Goal: Information Seeking & Learning: Learn about a topic

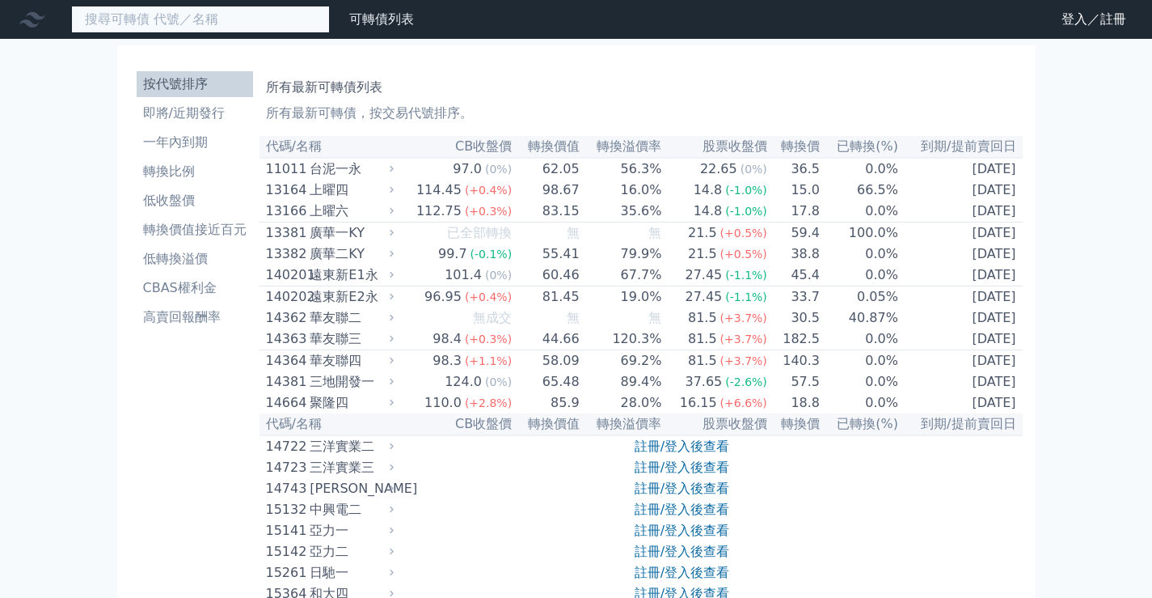
click at [238, 17] on input at bounding box center [200, 19] width 259 height 27
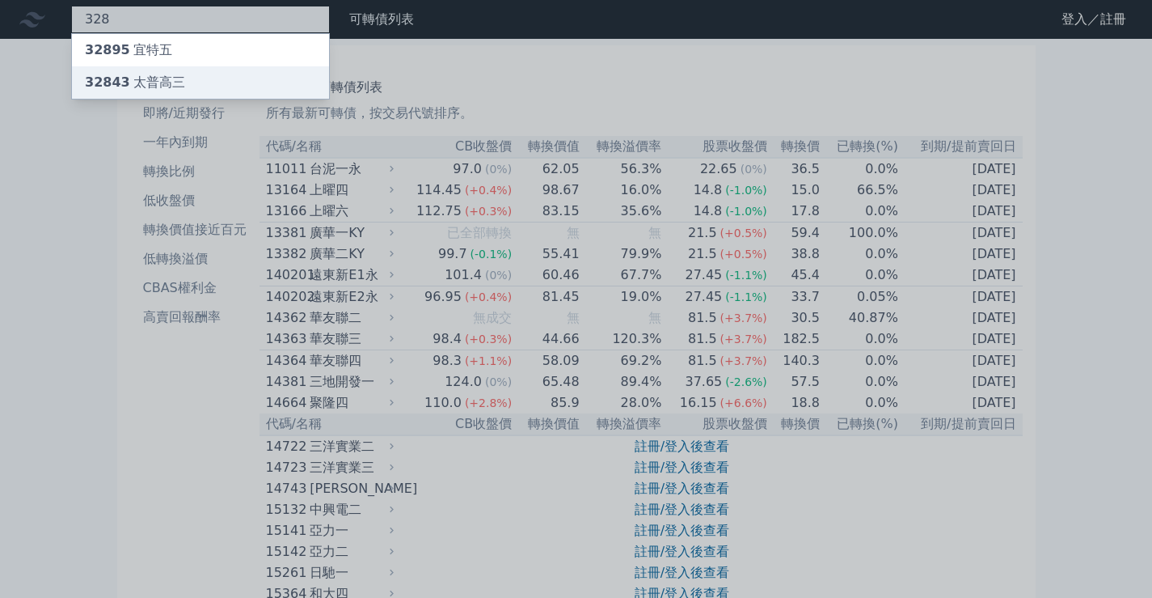
type input "328"
click at [157, 78] on div "32843 太普高三" at bounding box center [135, 82] width 100 height 19
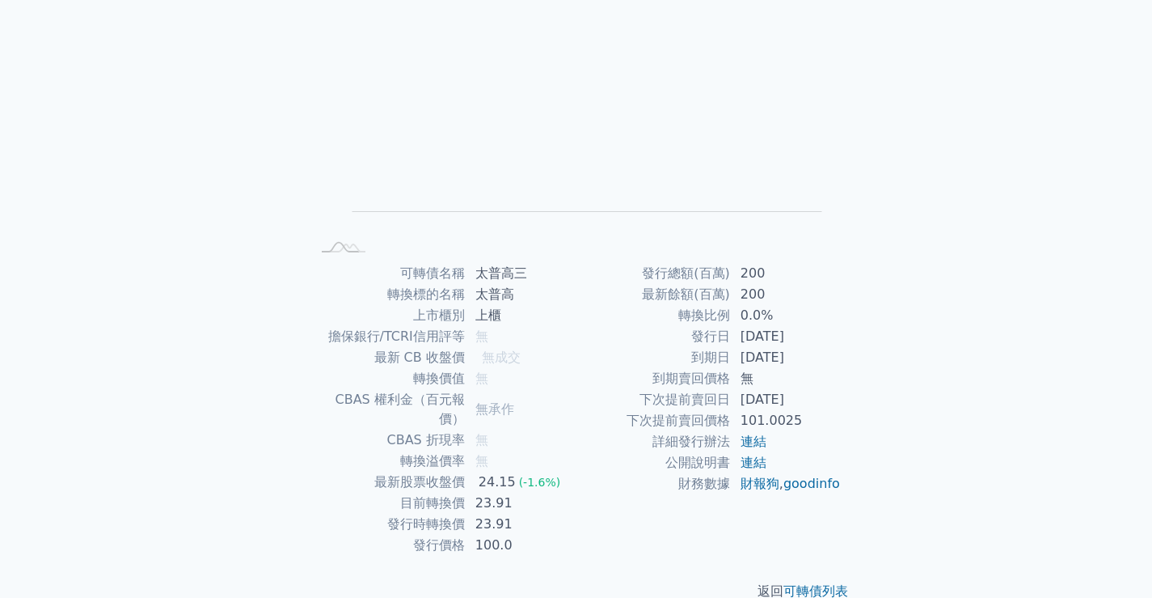
scroll to position [151, 0]
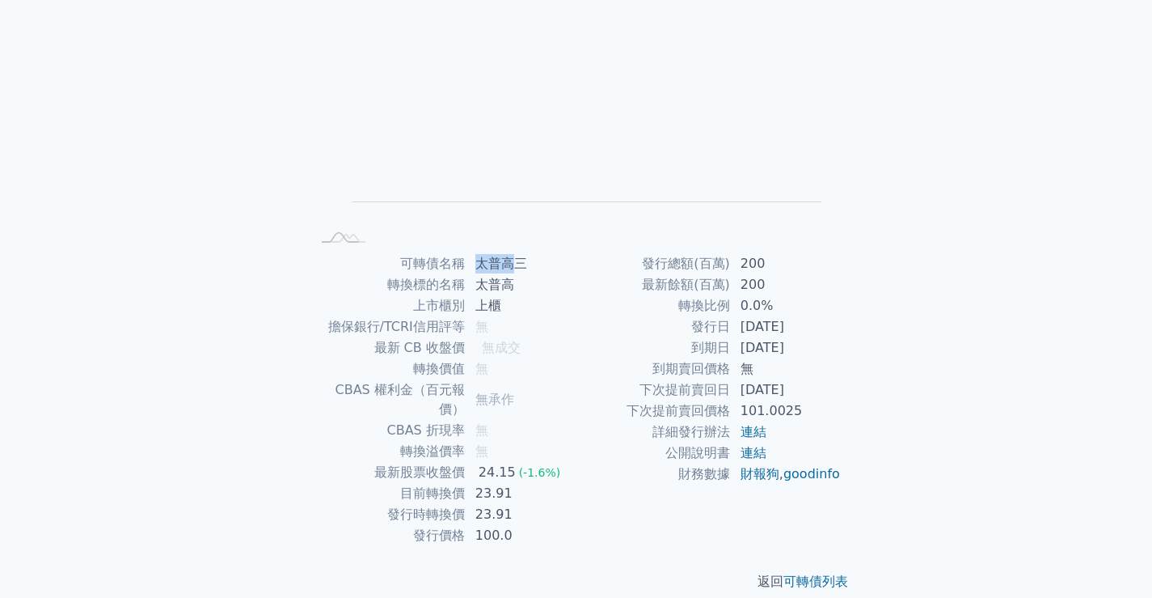
drag, startPoint x: 517, startPoint y: 265, endPoint x: 479, endPoint y: 268, distance: 37.3
click at [479, 268] on td "太普高三" at bounding box center [521, 263] width 111 height 21
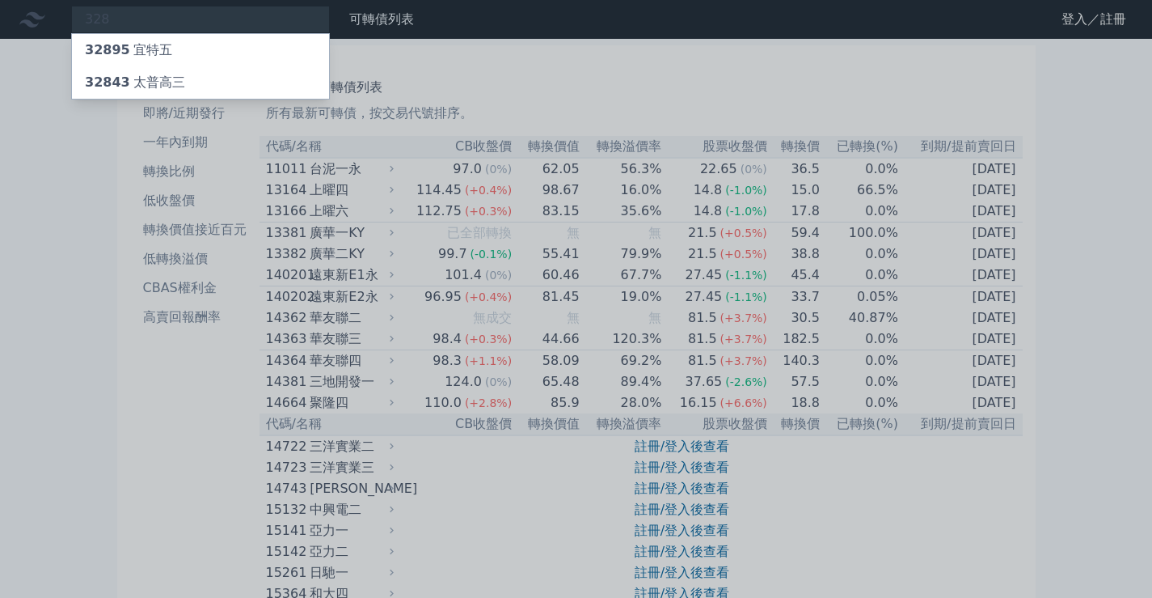
click at [50, 49] on div at bounding box center [576, 299] width 1152 height 598
click at [106, 27] on div "328 32895 宜特五 32843 太普高三" at bounding box center [200, 19] width 259 height 27
type input "3"
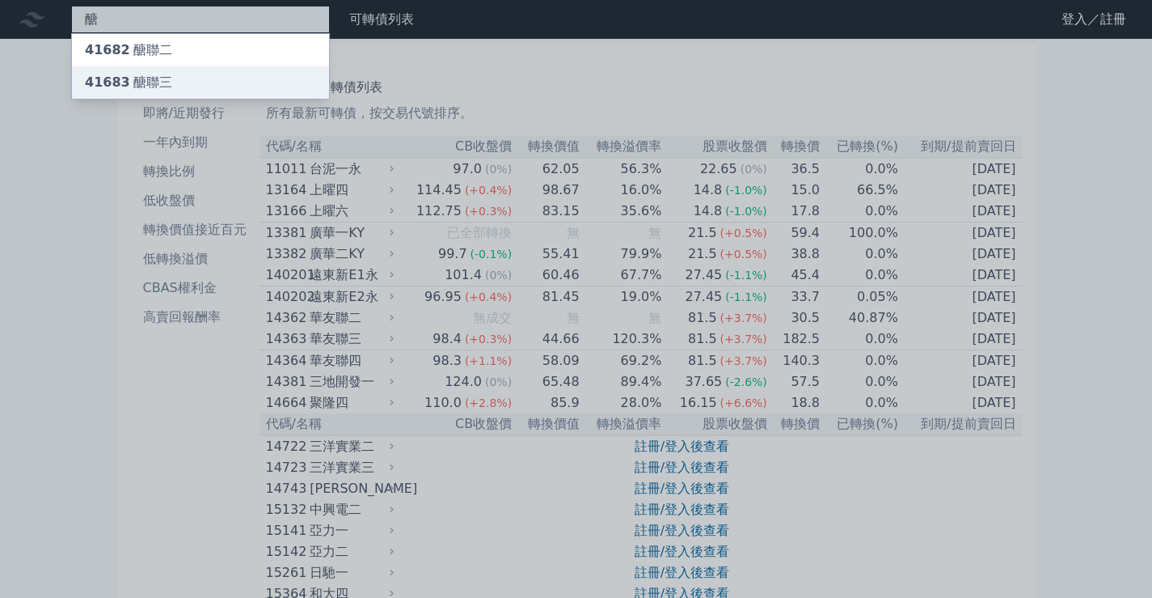
type input "醣"
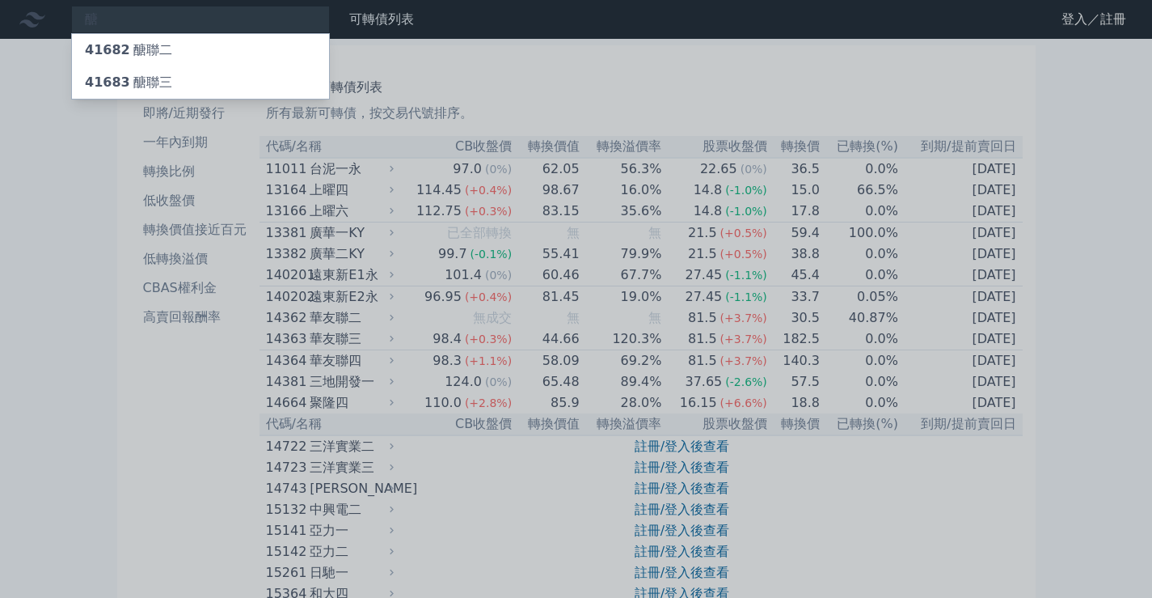
click at [160, 85] on li "按代號排序" at bounding box center [195, 83] width 116 height 19
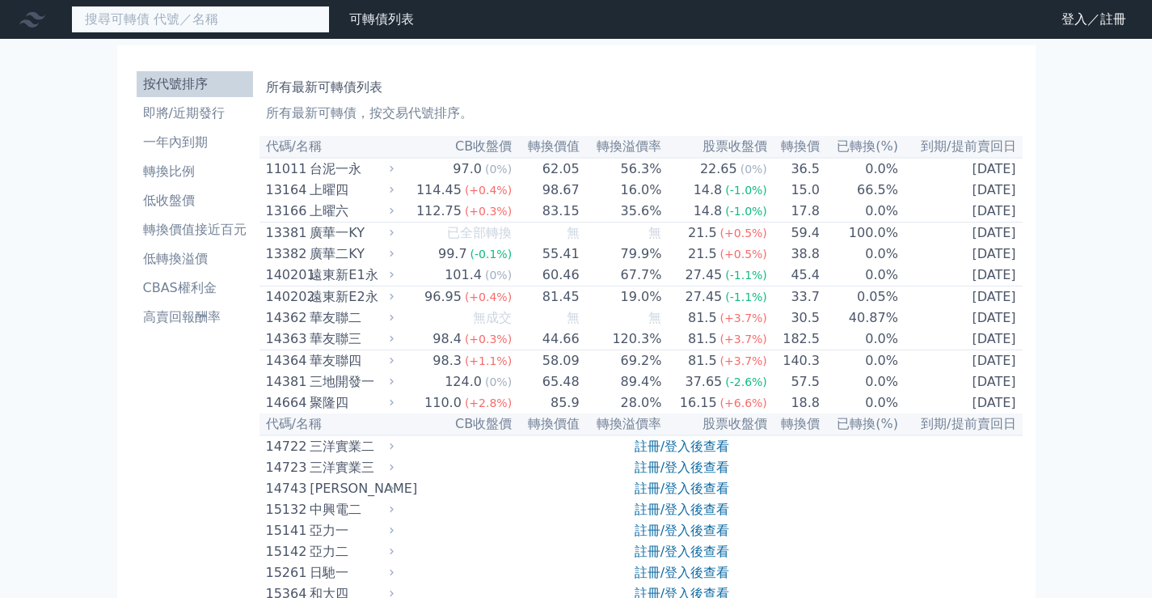
click at [167, 15] on input at bounding box center [200, 19] width 259 height 27
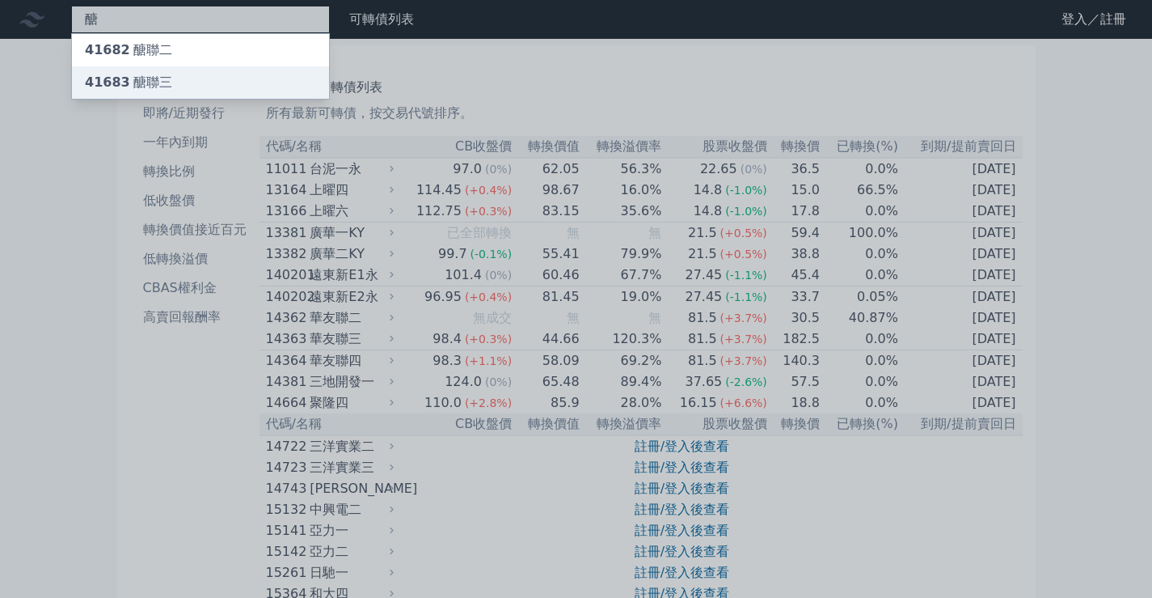
type input "醣"
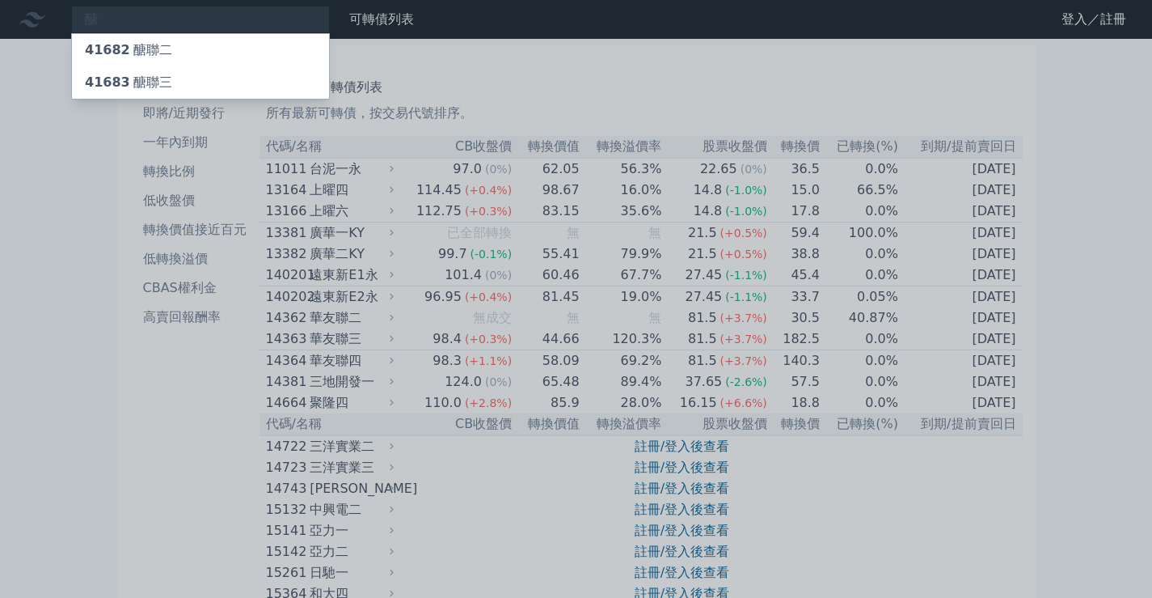
click at [185, 86] on li "按代號排序" at bounding box center [195, 83] width 116 height 19
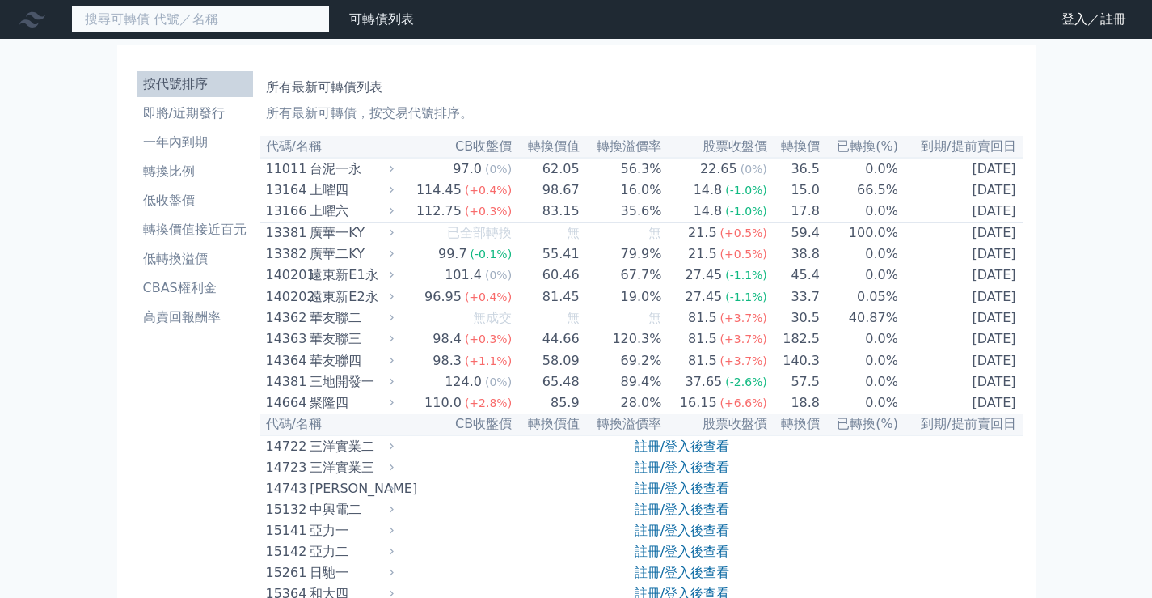
click at [130, 27] on input at bounding box center [200, 19] width 259 height 27
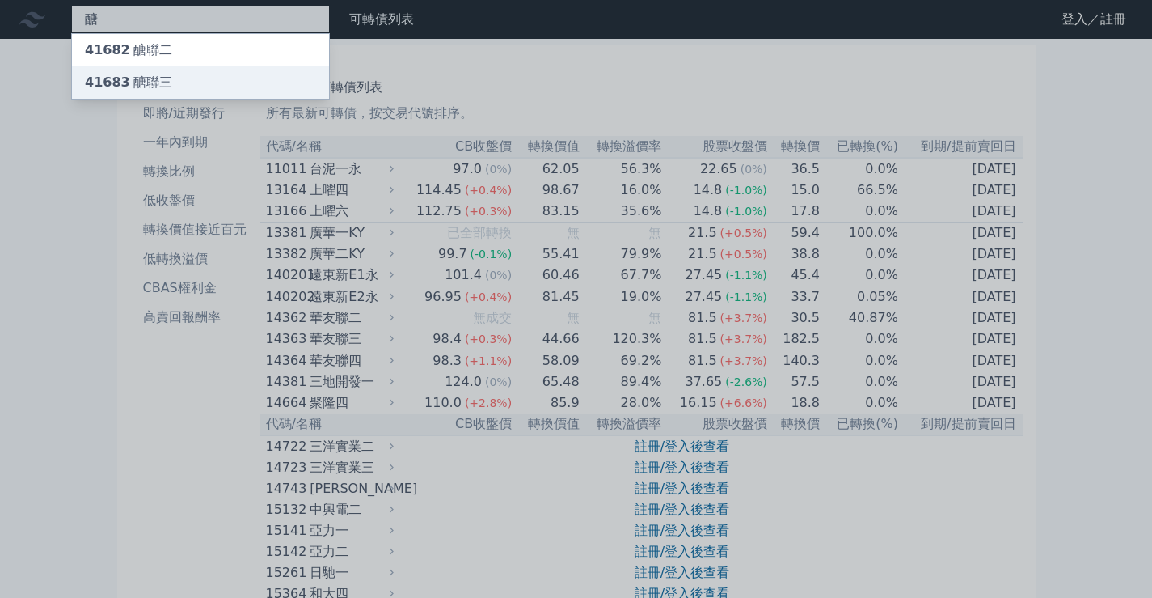
type input "醣"
click at [154, 83] on div "41683 醣聯三" at bounding box center [128, 82] width 87 height 19
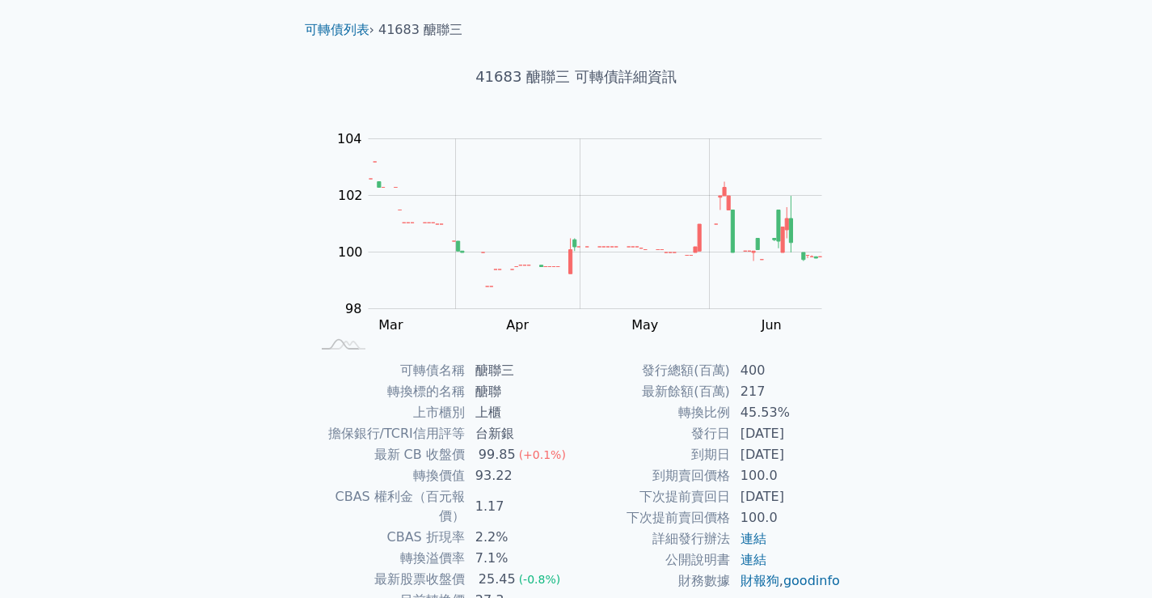
scroll to position [81, 0]
